Goal: Task Accomplishment & Management: Manage account settings

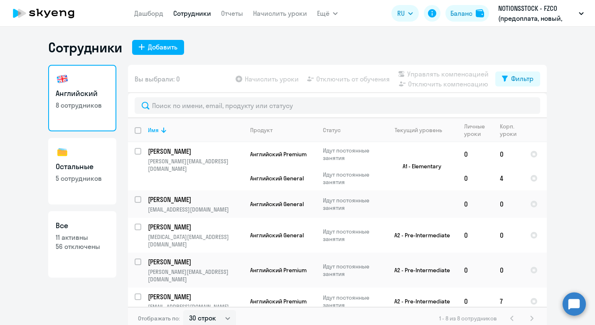
select select "30"
click at [465, 10] on div "Баланс" at bounding box center [461, 13] width 22 height 10
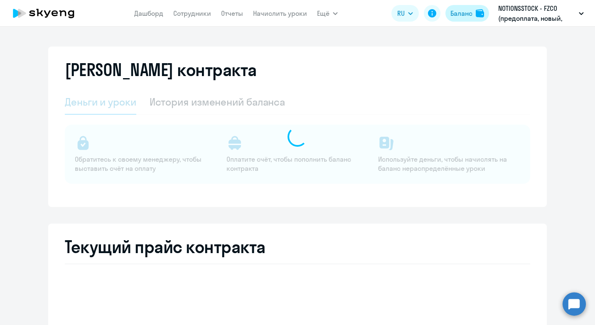
select select "english_adult_not_native_speaker"
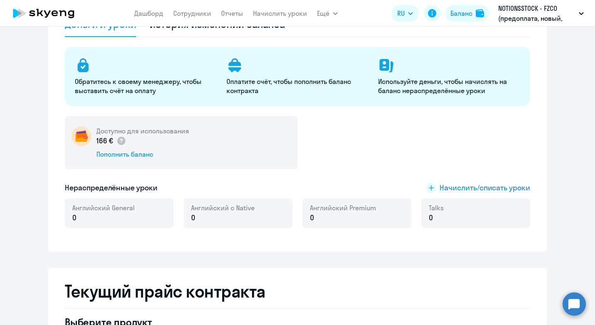
scroll to position [83, 0]
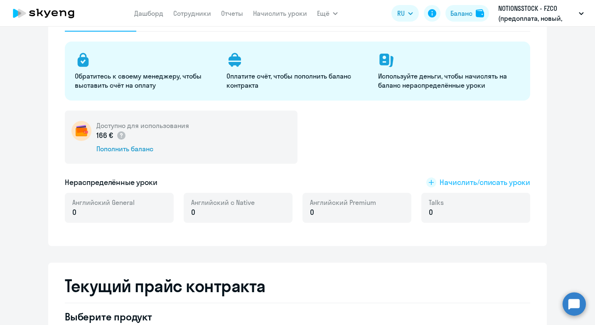
click at [460, 179] on span "Начислить/списать уроки" at bounding box center [484, 182] width 91 height 11
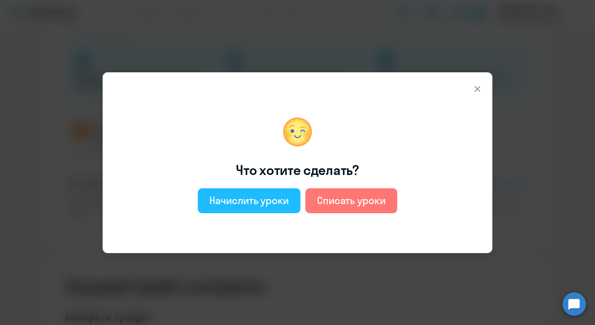
click at [236, 211] on button "Начислить уроки" at bounding box center [249, 200] width 103 height 25
select select "english_adult_not_native_speaker"
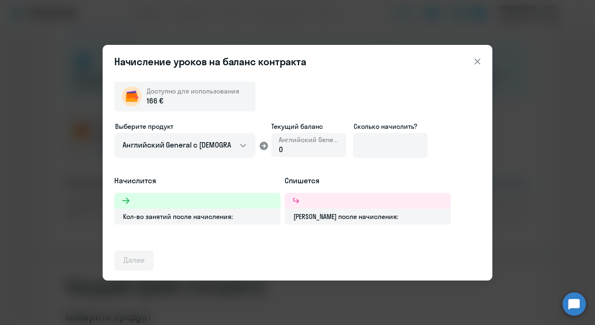
click at [316, 146] on div "0" at bounding box center [309, 149] width 60 height 11
click at [398, 146] on input at bounding box center [390, 145] width 75 height 25
type input "8"
click at [477, 58] on icon at bounding box center [477, 61] width 10 height 10
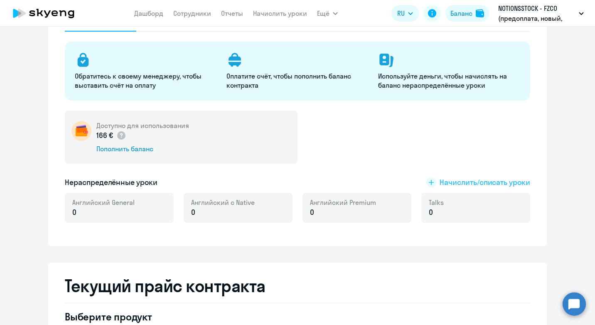
click at [476, 186] on span "Начислить/списать уроки" at bounding box center [484, 182] width 91 height 11
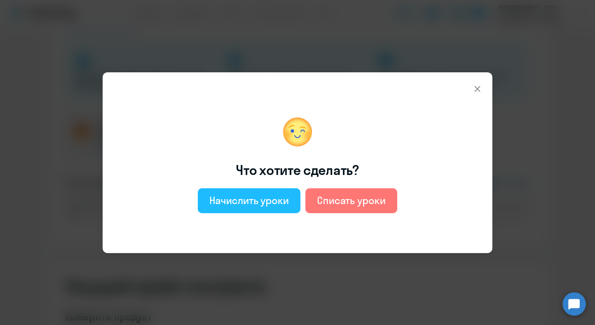
click at [229, 204] on div "Начислить уроки" at bounding box center [248, 199] width 79 height 13
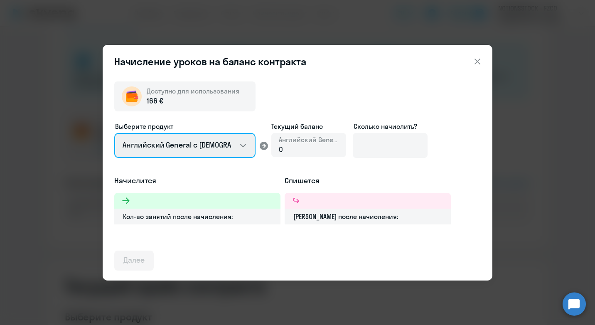
click at [195, 141] on select "Английский General с [DEMOGRAPHIC_DATA] преподавателем Английский General с [DE…" at bounding box center [184, 145] width 141 height 25
select select "english_adult_not_native_speaker_premium"
click at [114, 133] on select "Английский General с [DEMOGRAPHIC_DATA] преподавателем Английский General с [DE…" at bounding box center [184, 145] width 141 height 25
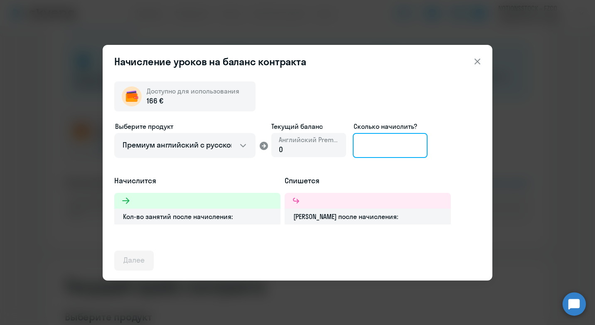
click at [361, 155] on input at bounding box center [390, 145] width 75 height 25
type input "8"
click at [469, 57] on button at bounding box center [477, 61] width 17 height 17
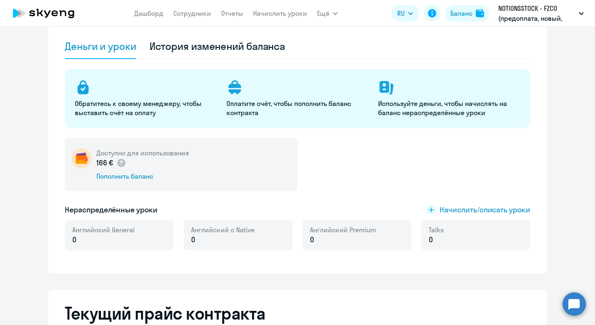
scroll to position [0, 0]
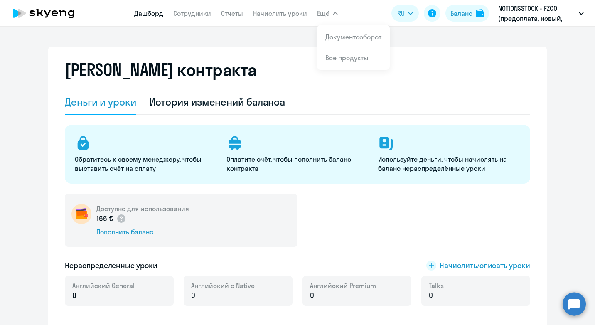
click at [151, 14] on link "Дашборд" at bounding box center [148, 13] width 29 height 8
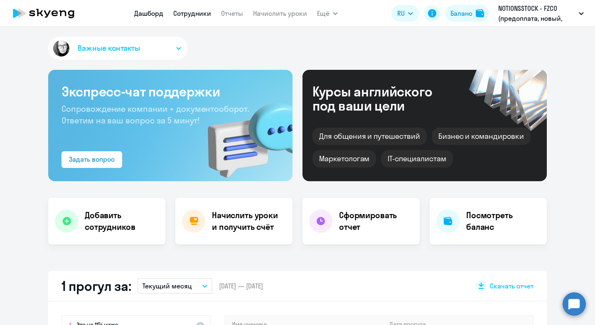
click at [185, 12] on link "Сотрудники" at bounding box center [192, 13] width 38 height 8
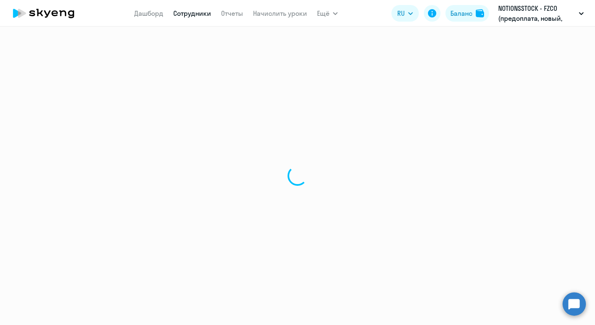
select select "30"
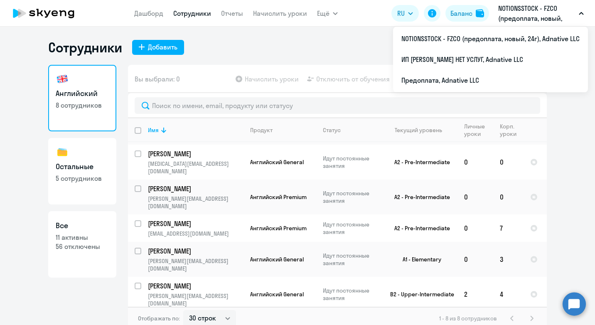
scroll to position [72, 0]
